Goal: Task Accomplishment & Management: Manage account settings

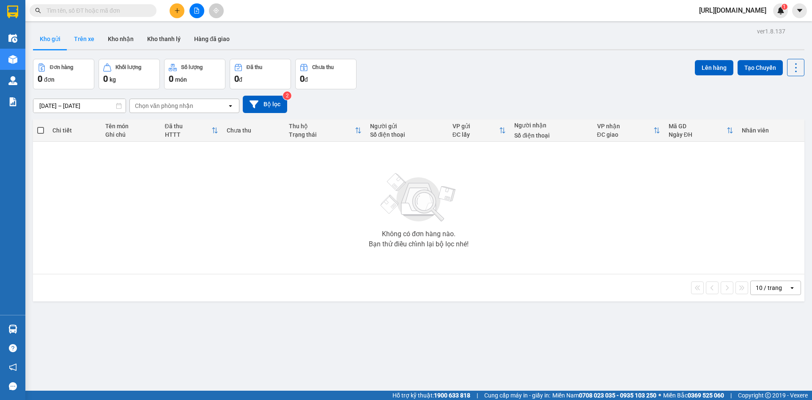
click at [86, 42] on button "Trên xe" at bounding box center [84, 39] width 34 height 20
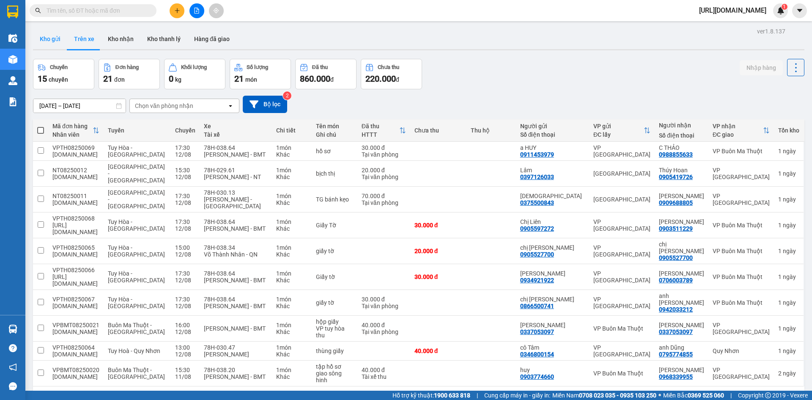
click at [60, 38] on button "Kho gửi" at bounding box center [50, 39] width 34 height 20
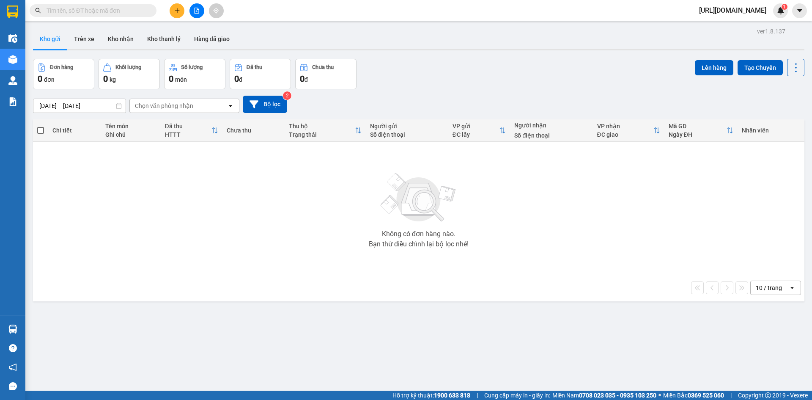
click at [140, 183] on div "Không có đơn hàng nào. Bạn thử điều chỉnh lại bộ lọc nhé!" at bounding box center [418, 207] width 763 height 127
click at [80, 43] on button "Trên xe" at bounding box center [84, 39] width 34 height 20
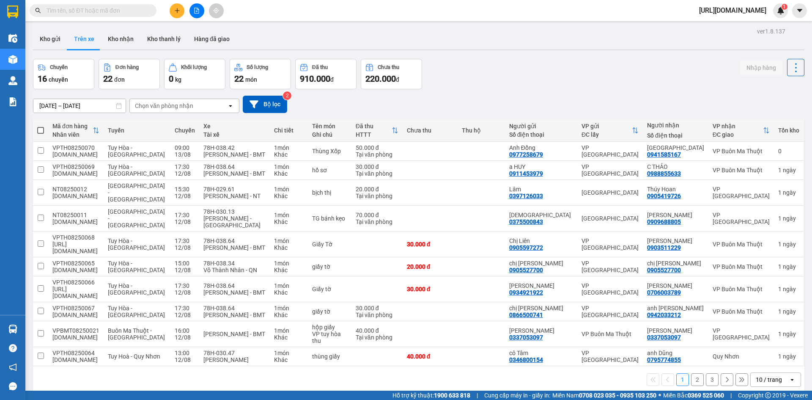
click at [146, 106] on div "Chọn văn phòng nhận" at bounding box center [164, 105] width 58 height 8
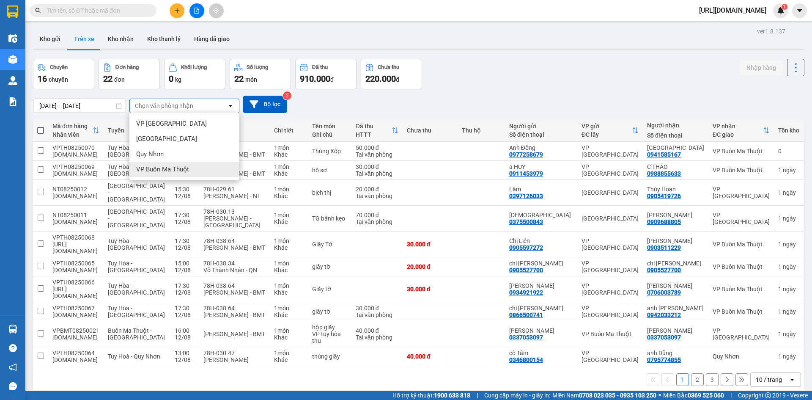
click at [149, 167] on span "VP Buôn Ma Thuột" at bounding box center [162, 169] width 53 height 8
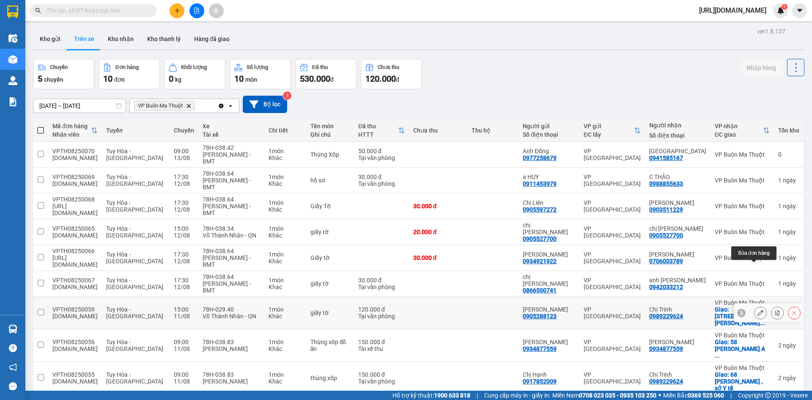
click at [757, 310] on icon at bounding box center [760, 313] width 6 height 6
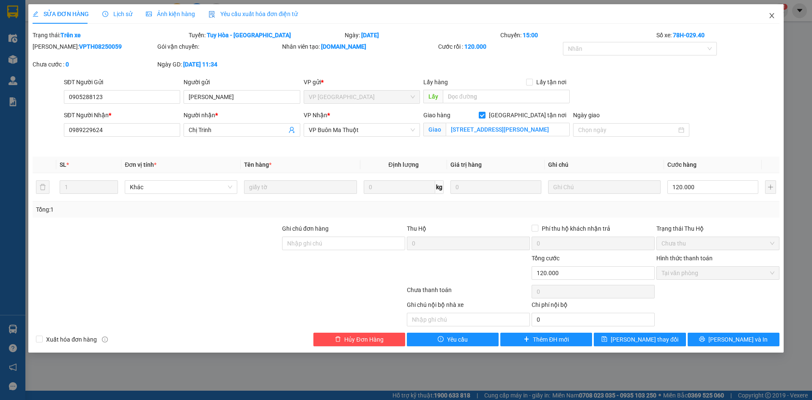
click at [768, 18] on icon "close" at bounding box center [771, 15] width 7 height 7
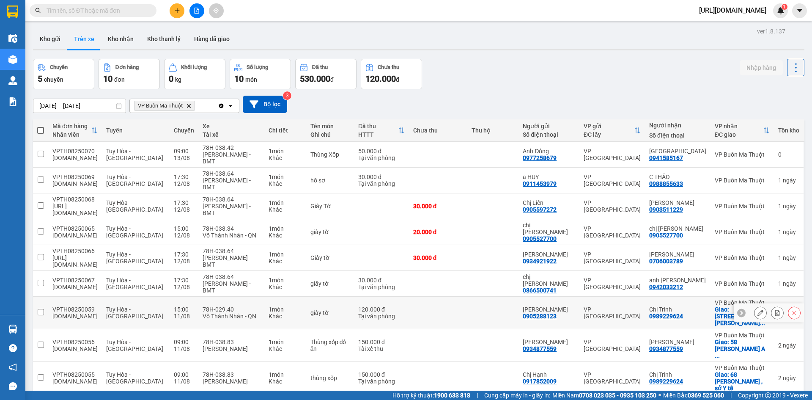
click at [36, 296] on td at bounding box center [40, 312] width 15 height 33
checkbox input "true"
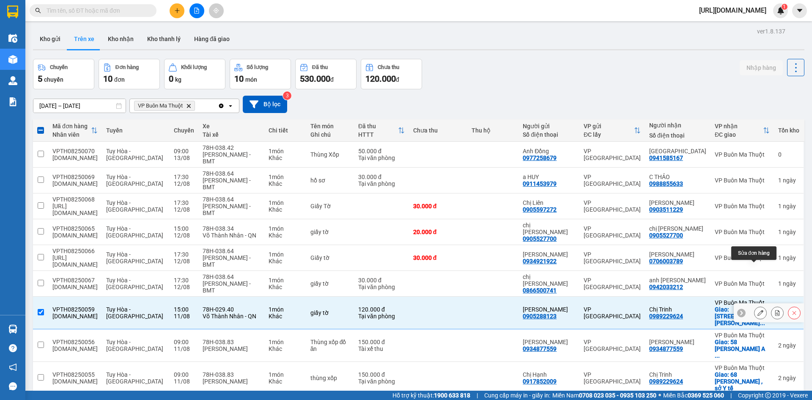
click at [757, 310] on icon at bounding box center [760, 313] width 6 height 6
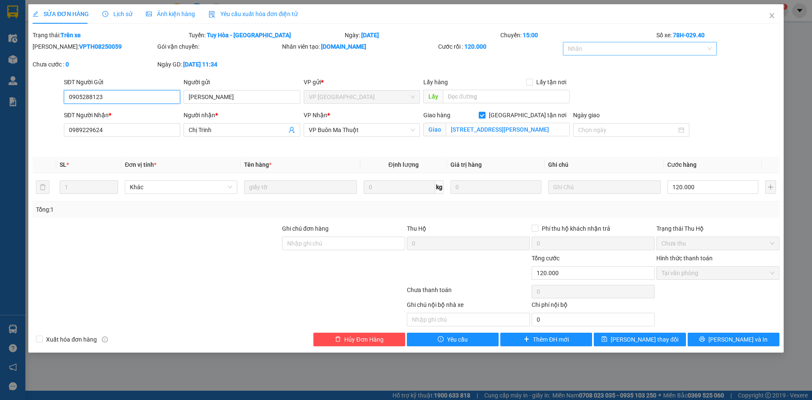
click at [599, 54] on div "Nhãn" at bounding box center [640, 49] width 154 height 14
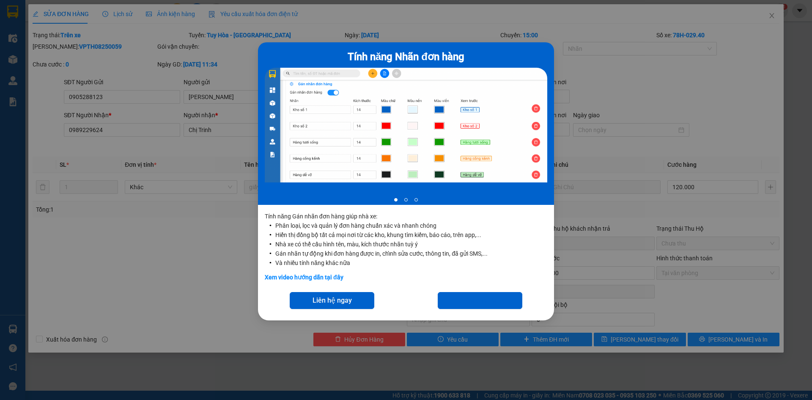
click at [631, 72] on div "Tính năng Nhãn đơn hàng 1 of 3 Tính năng Gán nhãn đơn hàng giúp nhà xe: Phân lo…" at bounding box center [406, 200] width 812 height 400
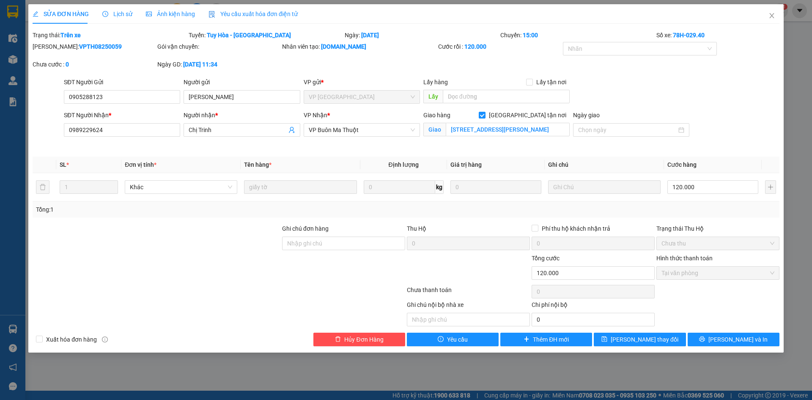
click at [121, 12] on span "Lịch sử" at bounding box center [117, 14] width 30 height 7
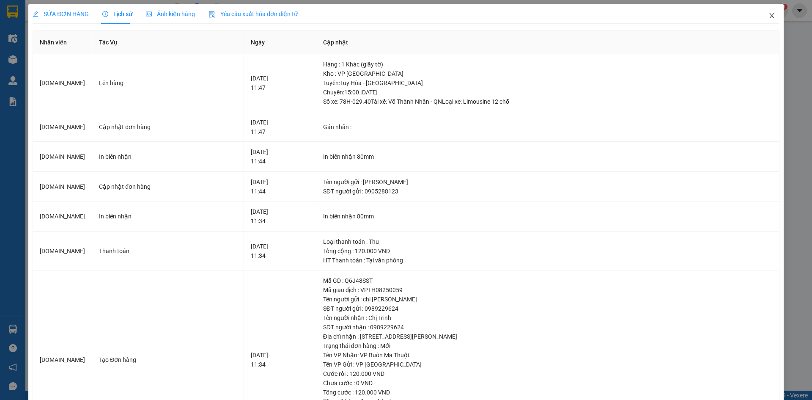
click at [766, 11] on span "Close" at bounding box center [772, 16] width 24 height 24
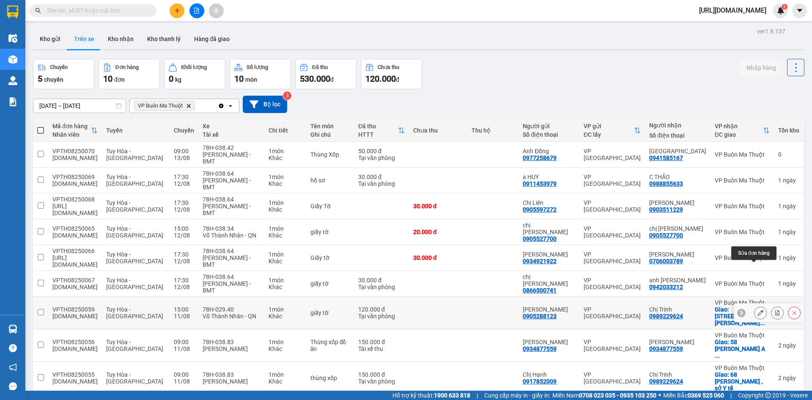
click at [757, 310] on icon at bounding box center [760, 313] width 6 height 6
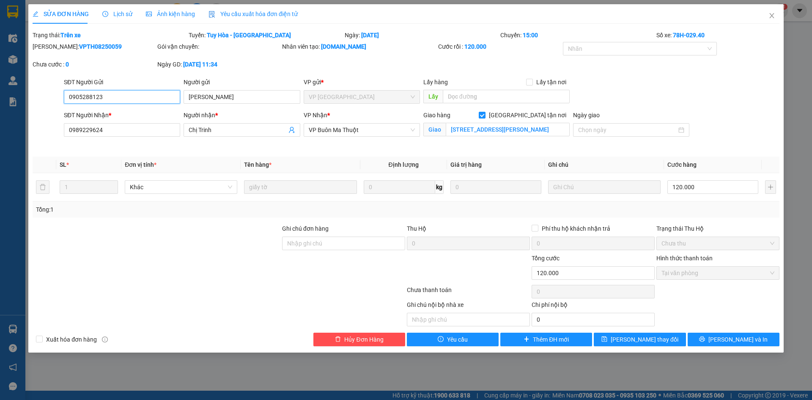
click at [722, 271] on span "Tại văn phòng" at bounding box center [717, 272] width 113 height 13
click at [737, 278] on span "Tại văn phòng" at bounding box center [717, 272] width 113 height 13
click at [542, 338] on span "Thêm ĐH mới" at bounding box center [551, 339] width 36 height 9
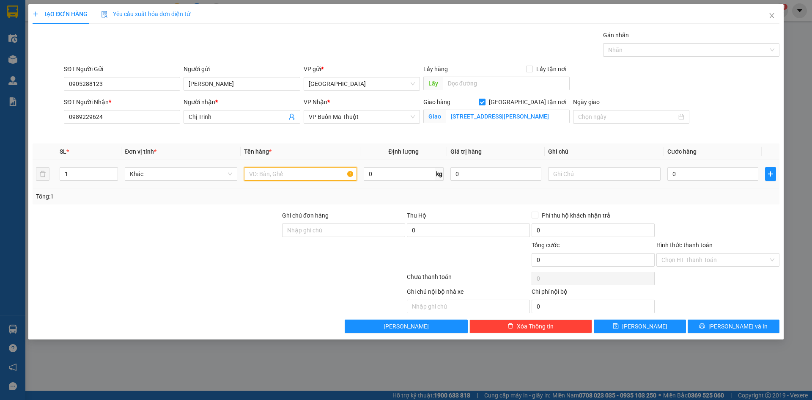
click at [313, 170] on input "text" at bounding box center [300, 174] width 112 height 14
type input "Tài liệu"
click at [700, 180] on input "0" at bounding box center [712, 174] width 91 height 14
type input "1"
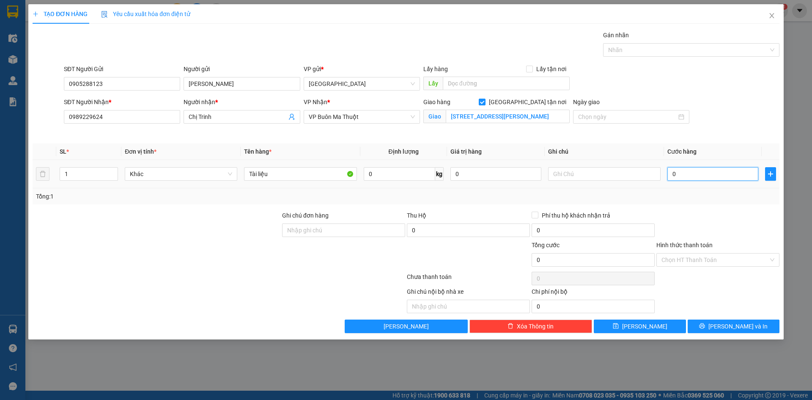
type input "1"
type input "12"
type input "120"
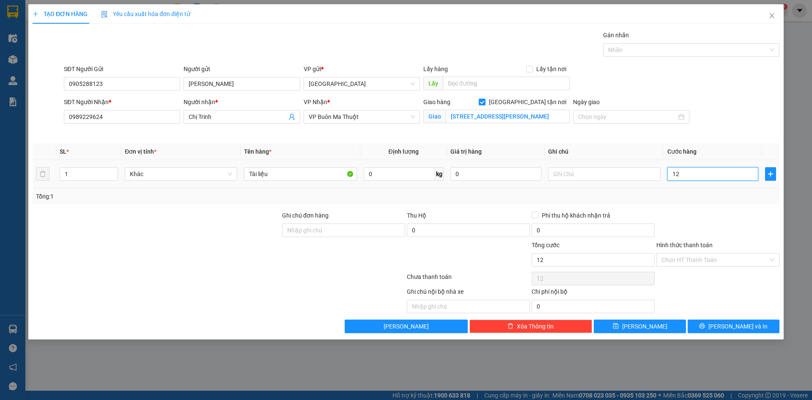
type input "120"
type input "1.200"
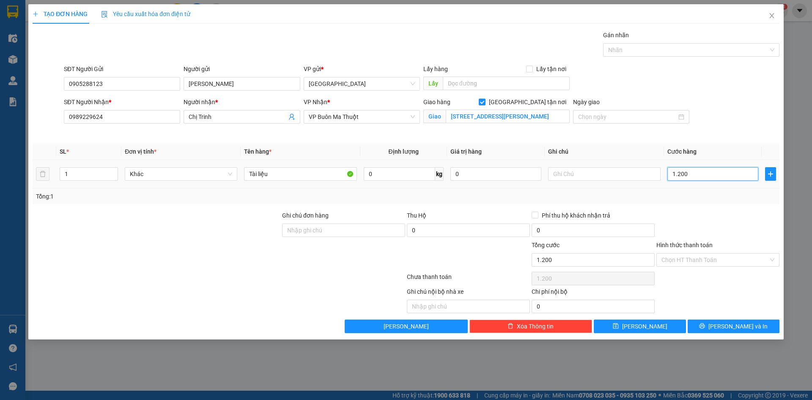
type input "12.000"
type input "120.000"
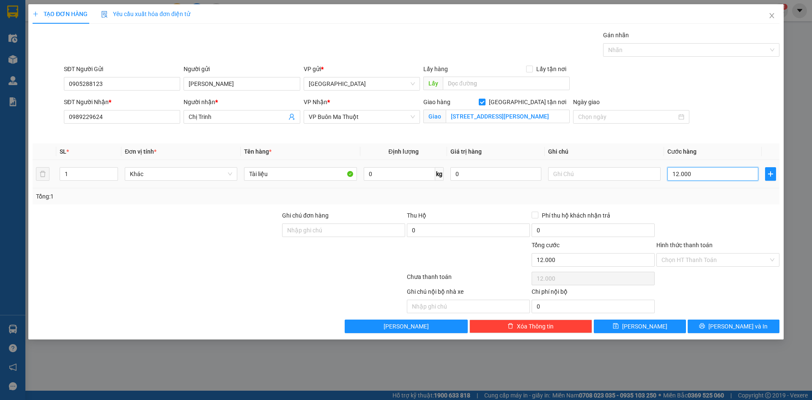
type input "120.000"
click at [726, 268] on div "Hình thức thanh toán Chọn HT Thanh Toán" at bounding box center [717, 255] width 123 height 30
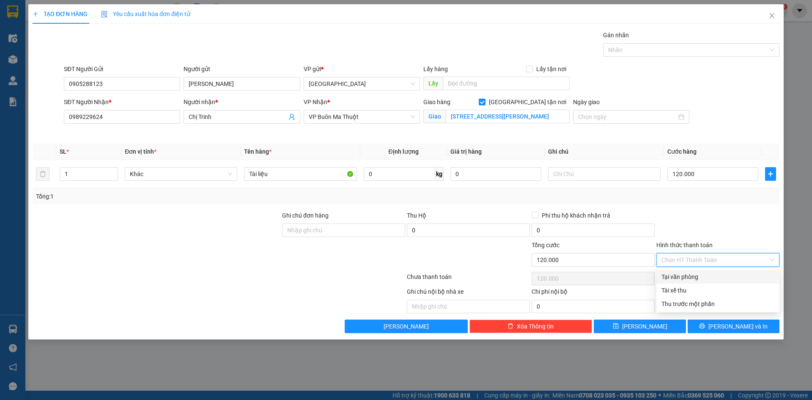
click at [729, 264] on input "Hình thức thanh toán" at bounding box center [714, 259] width 107 height 13
click at [699, 289] on div "Tài xế thu" at bounding box center [717, 289] width 113 height 9
type input "0"
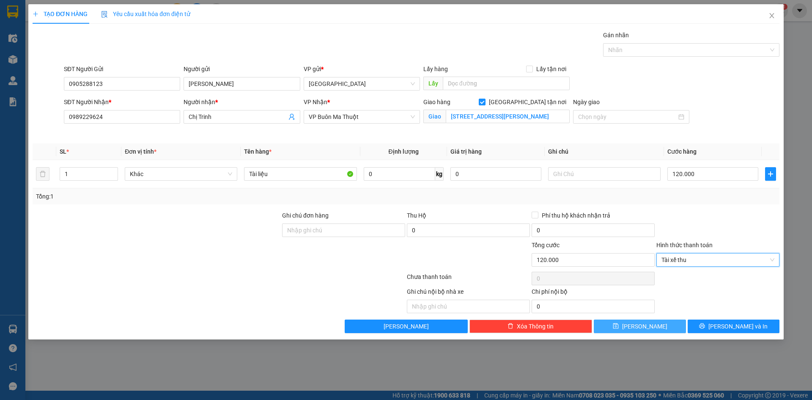
click at [652, 325] on button "Lưu" at bounding box center [640, 326] width 92 height 14
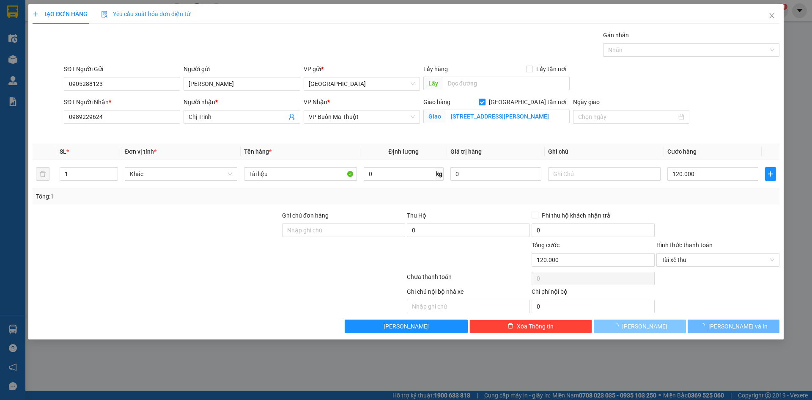
checkbox input "false"
type input "0"
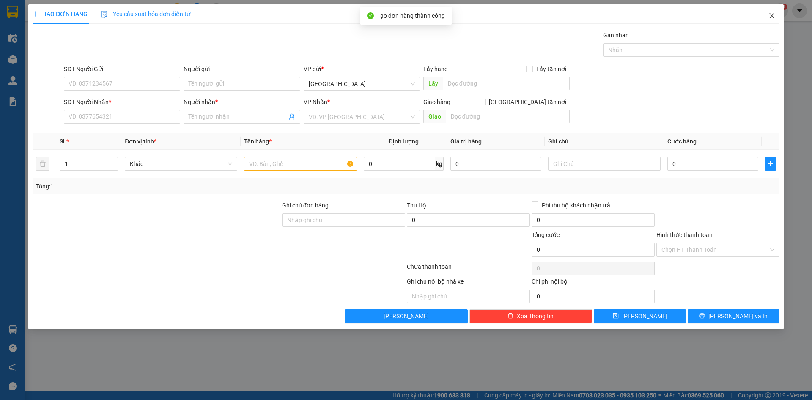
click at [772, 17] on icon "close" at bounding box center [771, 15] width 7 height 7
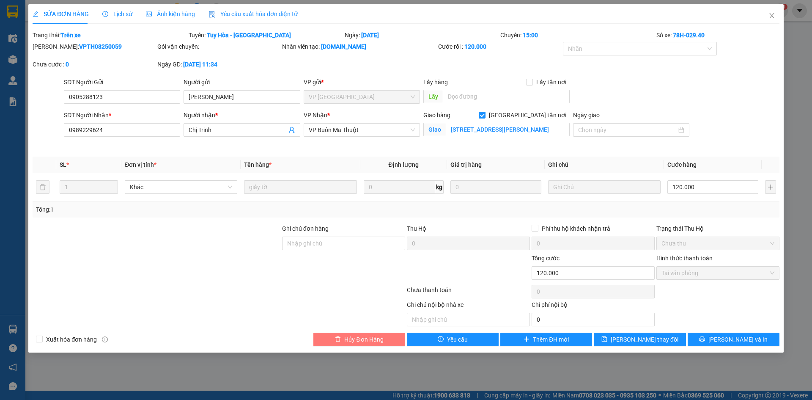
click at [350, 341] on span "Hủy Đơn Hàng" at bounding box center [363, 339] width 39 height 9
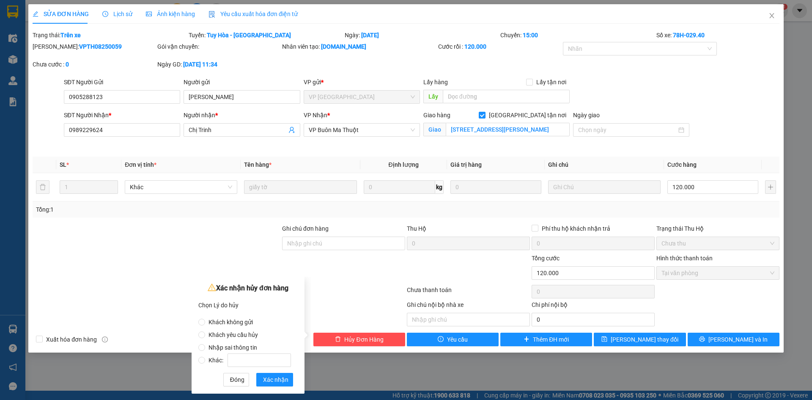
click at [209, 349] on label "Khác:" at bounding box center [246, 355] width 96 height 13
click at [205, 357] on input "Khác:" at bounding box center [201, 360] width 7 height 7
radio input "true"
click at [203, 348] on input "Nhập sai thông tin" at bounding box center [201, 347] width 7 height 7
radio input "true"
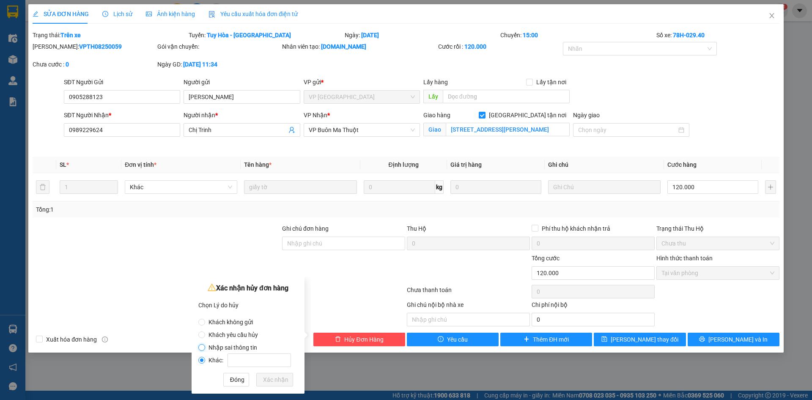
radio input "false"
click at [264, 377] on span "Xác nhận" at bounding box center [275, 379] width 25 height 9
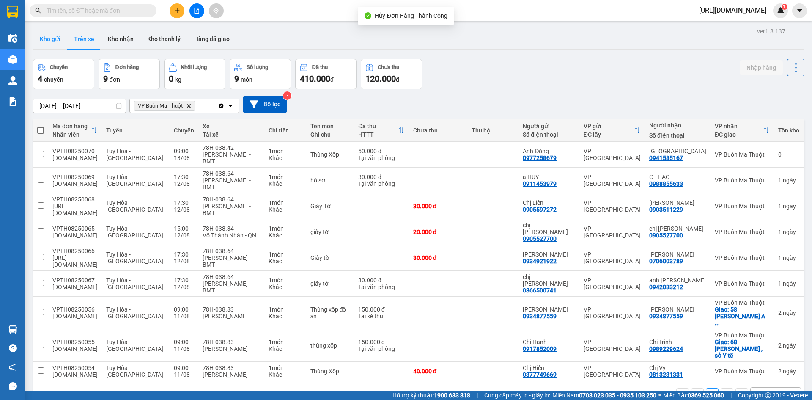
click at [62, 41] on button "Kho gửi" at bounding box center [50, 39] width 34 height 20
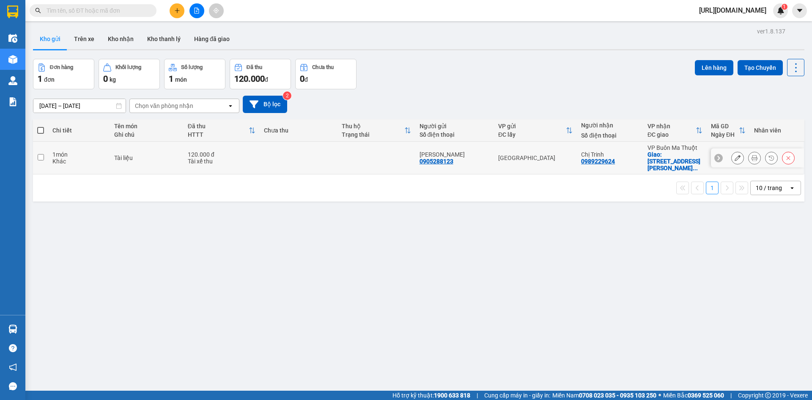
click at [45, 155] on td at bounding box center [40, 158] width 15 height 33
checkbox input "true"
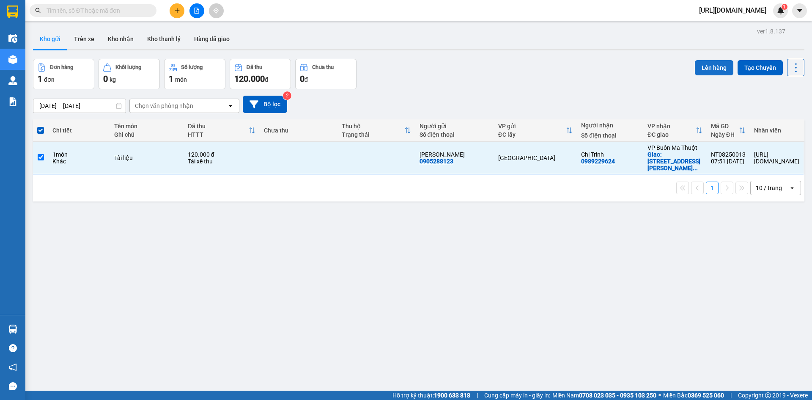
click at [714, 70] on button "Lên hàng" at bounding box center [714, 67] width 38 height 15
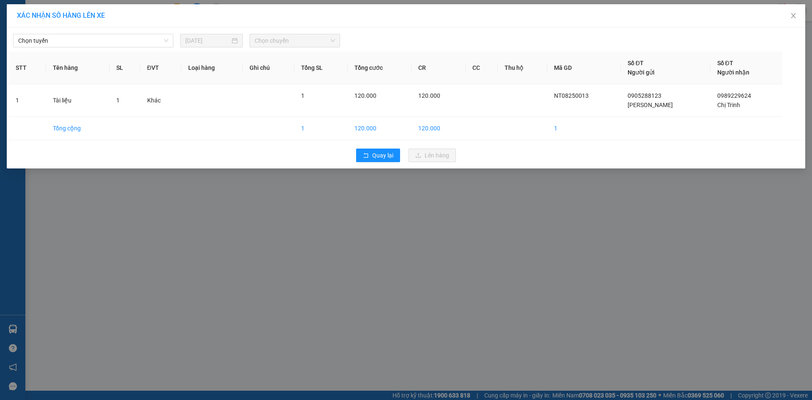
click at [49, 33] on div "Chọn tuyến 13/08/2025 Chọn chuyến" at bounding box center [406, 39] width 794 height 18
click at [50, 34] on span "Chọn tuyến" at bounding box center [93, 40] width 150 height 13
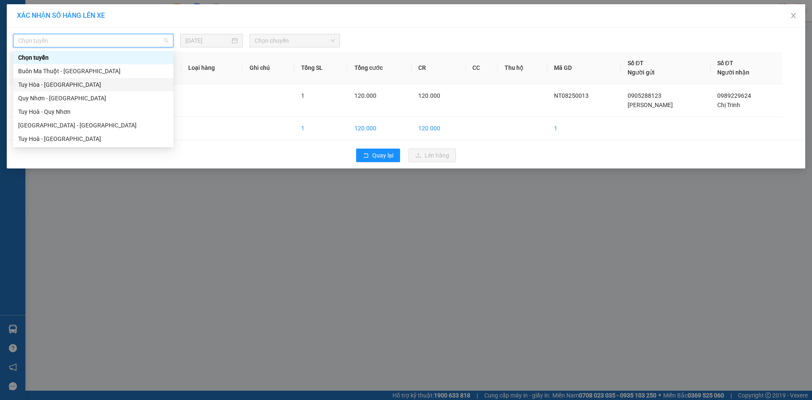
click at [69, 87] on div "Tuy Hòa - Buôn Ma Thuột" at bounding box center [93, 84] width 150 height 9
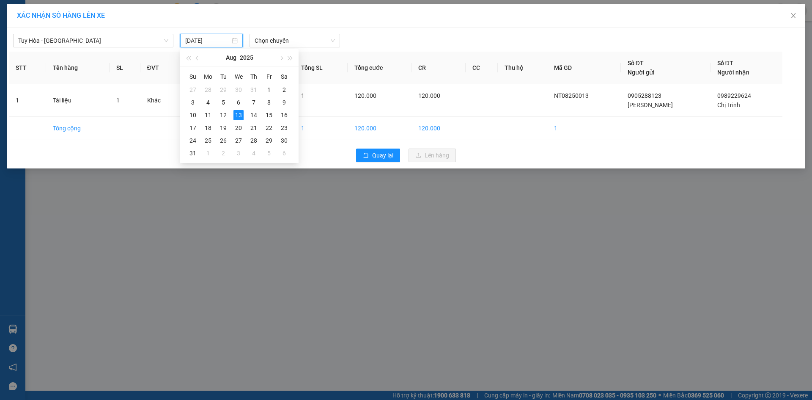
click at [219, 41] on input "13/08/2025" at bounding box center [207, 40] width 45 height 9
click at [208, 113] on div "11" at bounding box center [208, 115] width 10 height 10
type input "11/08/2025"
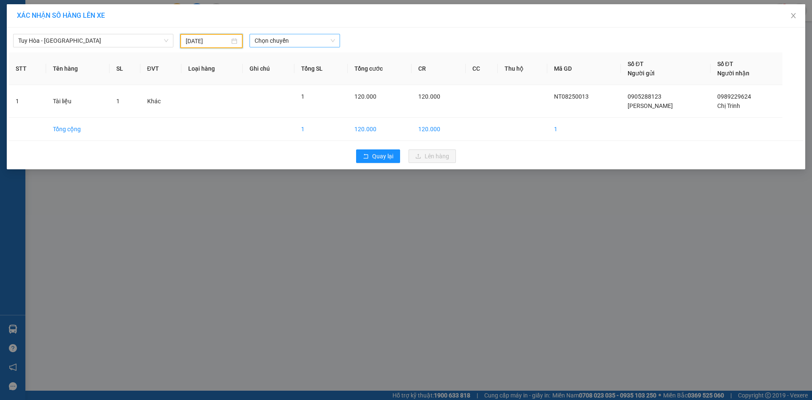
click at [318, 34] on span "Chọn chuyến" at bounding box center [295, 40] width 80 height 13
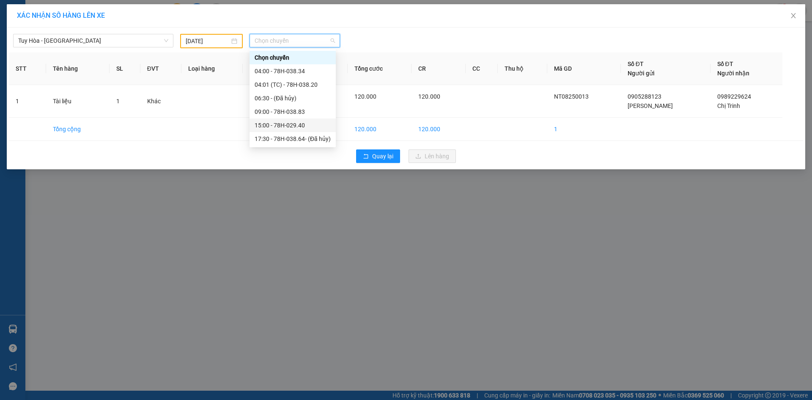
click at [296, 124] on div "15:00 - 78H-029.40" at bounding box center [293, 125] width 76 height 9
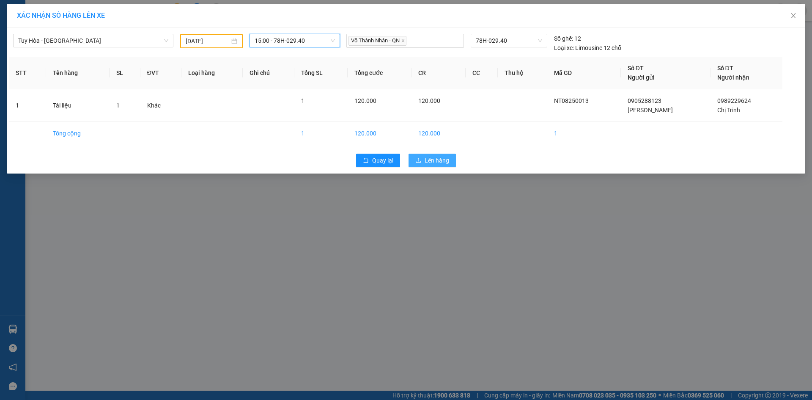
click at [426, 165] on span "Lên hàng" at bounding box center [437, 160] width 25 height 9
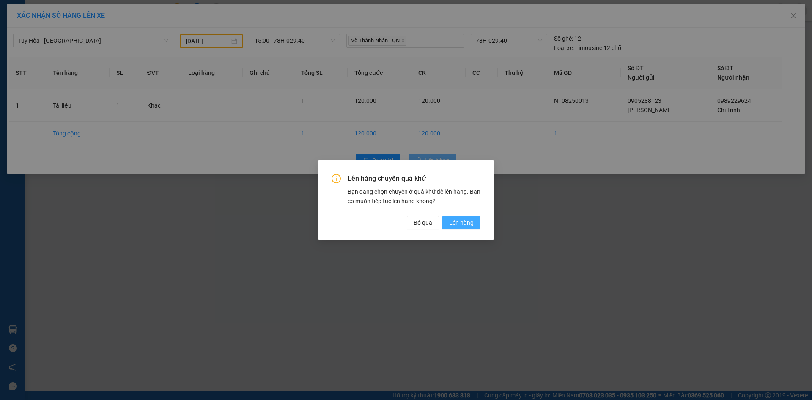
click at [459, 221] on span "Lên hàng" at bounding box center [461, 222] width 25 height 9
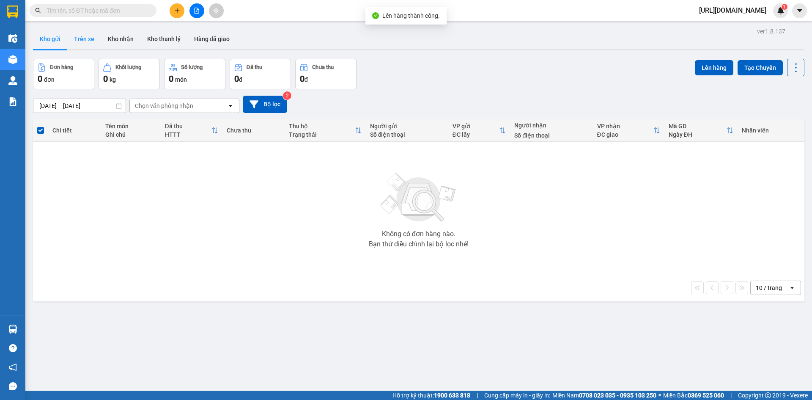
click at [91, 40] on button "Trên xe" at bounding box center [84, 39] width 34 height 20
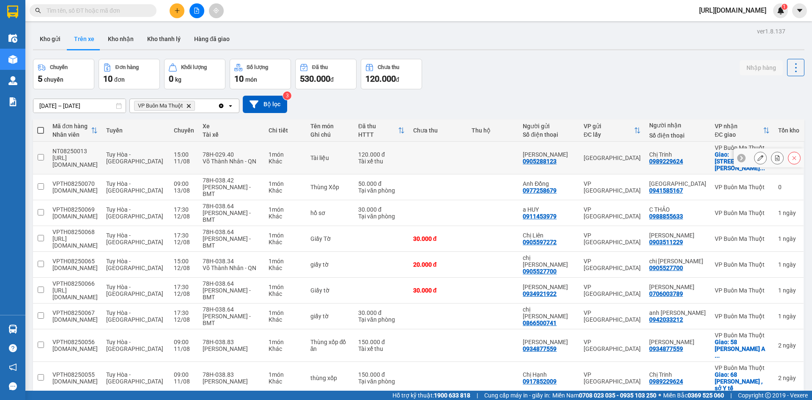
click at [42, 155] on input "checkbox" at bounding box center [41, 157] width 6 height 6
checkbox input "true"
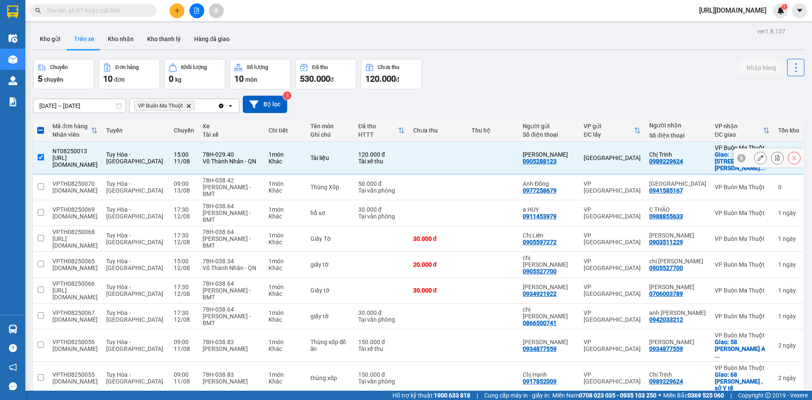
click at [757, 155] on icon at bounding box center [760, 158] width 6 height 6
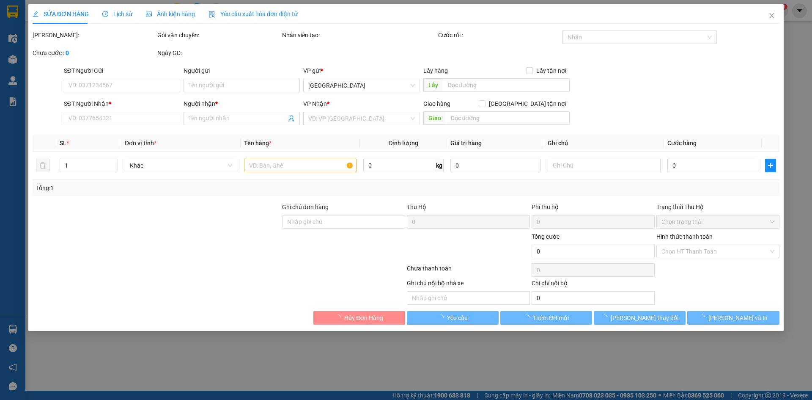
type input "0905288123"
type input "Chị Linh"
type input "0989229624"
type input "Chị Trinh"
checkbox input "true"
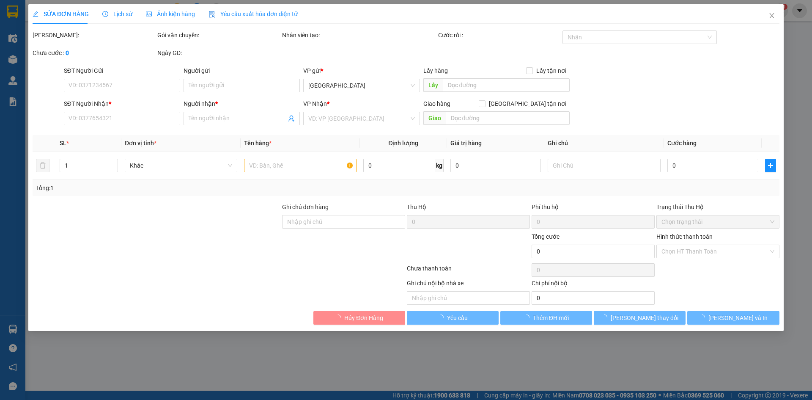
type input "số 68 đường Lê Duẩn, phường Tân Thành, TP BMT"
type input "120.000"
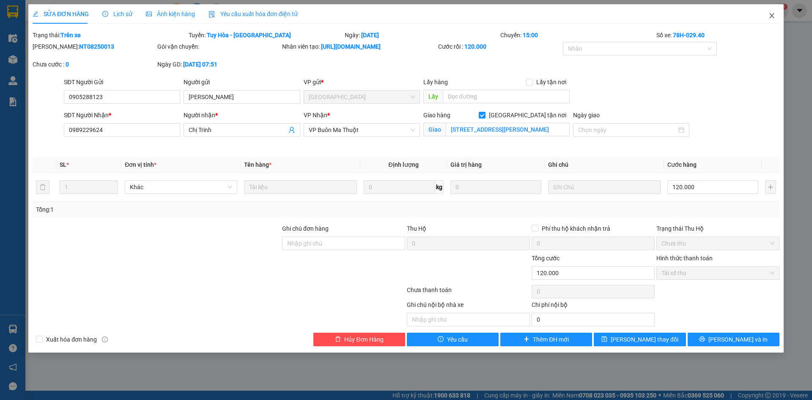
click at [770, 18] on icon "close" at bounding box center [771, 15] width 5 height 5
